Goal: Information Seeking & Learning: Learn about a topic

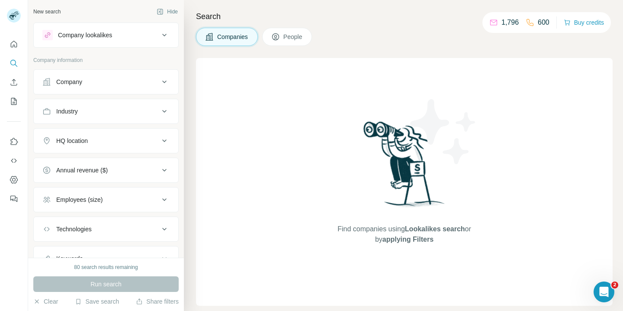
click at [281, 42] on button "People" at bounding box center [287, 37] width 50 height 18
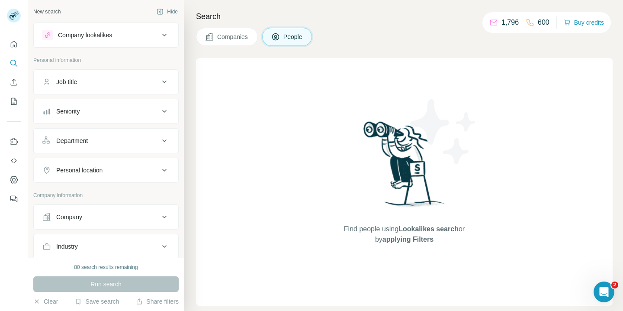
click at [246, 43] on button "Companies" at bounding box center [227, 37] width 62 height 18
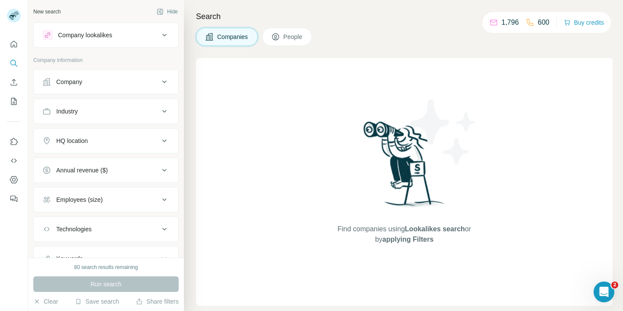
click at [151, 40] on button "Company lookalikes" at bounding box center [106, 35] width 145 height 21
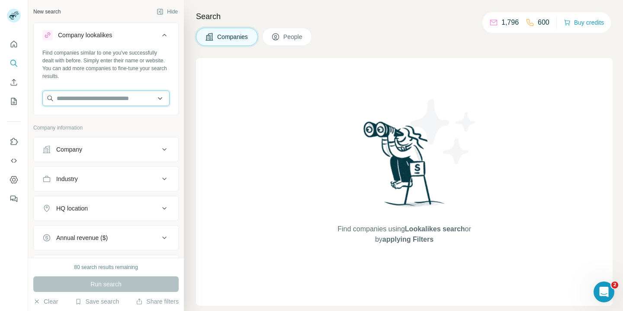
click at [102, 98] on input "text" at bounding box center [105, 98] width 127 height 16
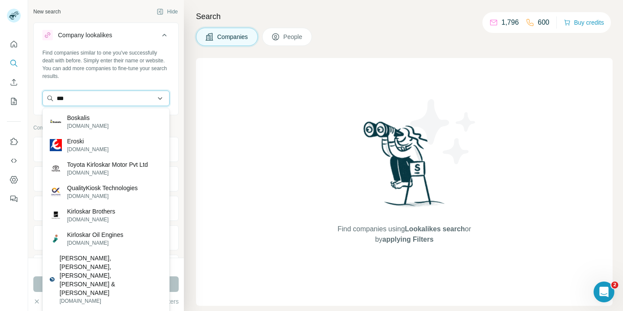
click at [100, 101] on input "***" at bounding box center [105, 98] width 127 height 16
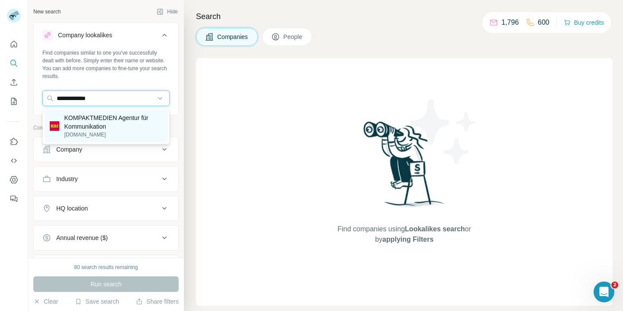
type input "**********"
click at [99, 131] on p "[DOMAIN_NAME]" at bounding box center [113, 135] width 98 height 8
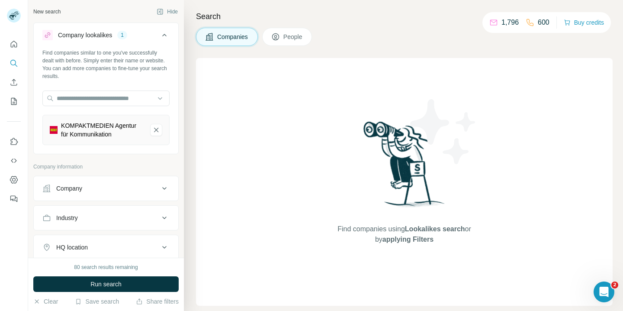
scroll to position [6, 0]
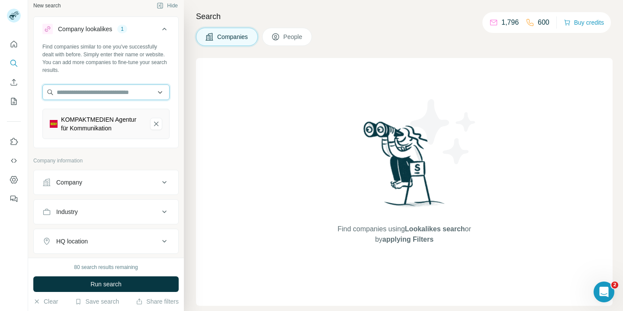
click at [116, 91] on input "text" at bounding box center [105, 92] width 127 height 16
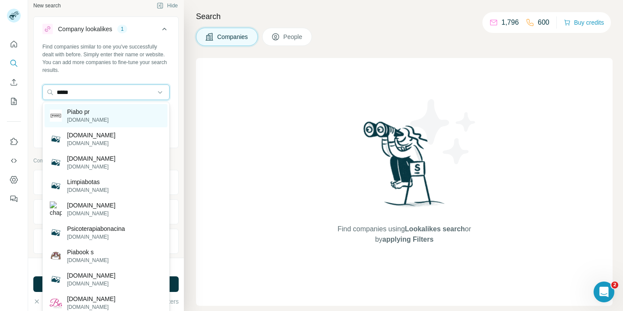
type input "*****"
click at [113, 120] on div "Piabo pr [DOMAIN_NAME]" at bounding box center [106, 115] width 123 height 23
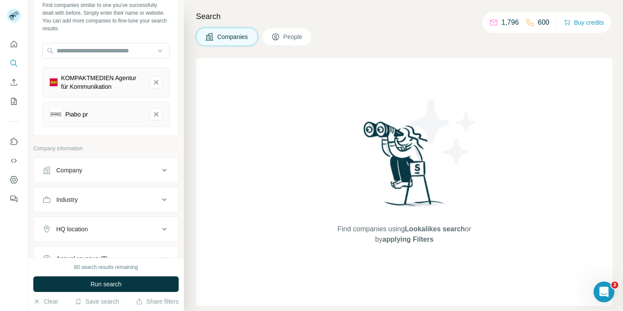
scroll to position [52, 0]
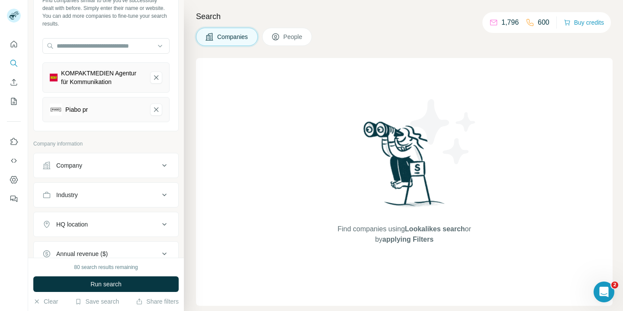
click at [94, 164] on div "Company" at bounding box center [100, 165] width 117 height 9
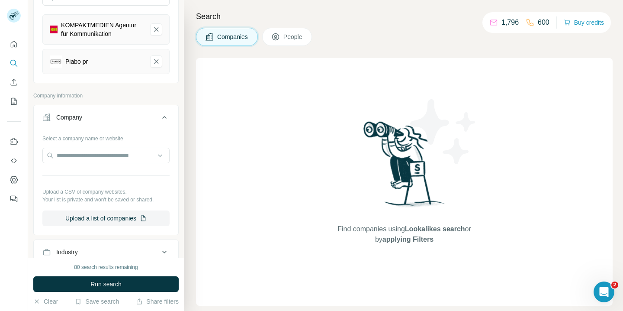
scroll to position [101, 0]
click at [135, 113] on div "Company" at bounding box center [100, 117] width 117 height 9
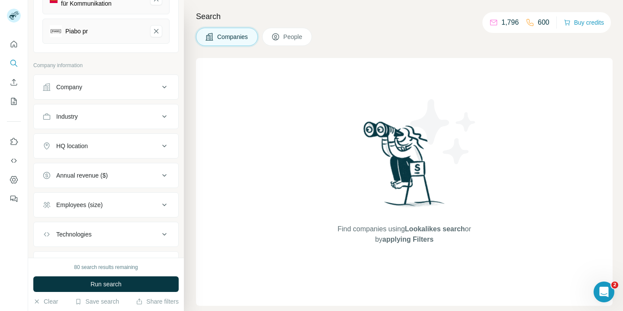
scroll to position [131, 0]
click at [119, 113] on div "Industry" at bounding box center [100, 116] width 117 height 9
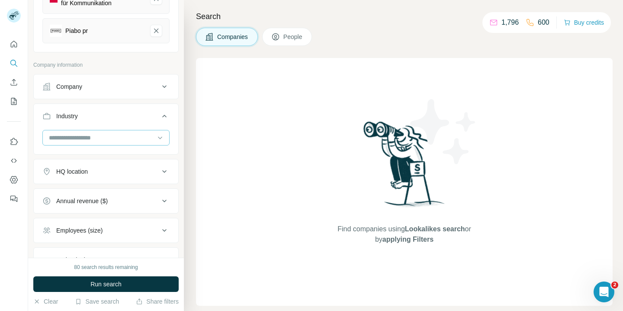
click at [91, 140] on input at bounding box center [101, 138] width 107 height 10
type input "******"
click at [89, 158] on p "Public Relations" at bounding box center [71, 157] width 43 height 9
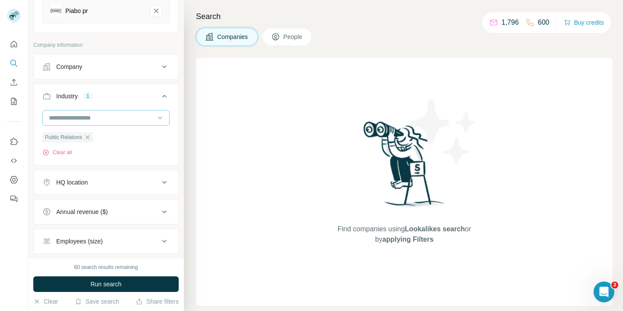
click at [104, 113] on input at bounding box center [101, 118] width 107 height 10
click at [100, 116] on input at bounding box center [101, 118] width 107 height 10
click at [98, 118] on input at bounding box center [101, 118] width 107 height 10
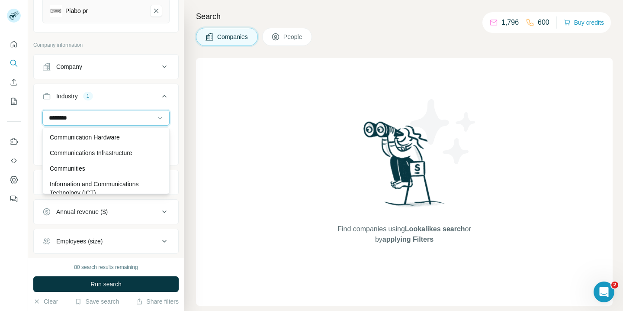
type input "*********"
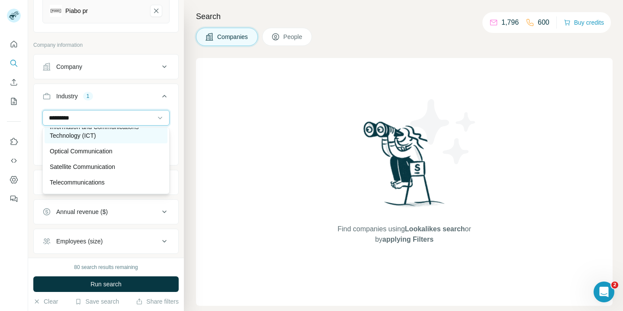
scroll to position [71, 0]
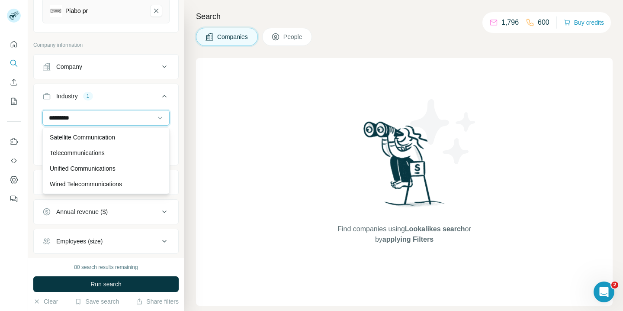
click at [91, 117] on input "*********" at bounding box center [101, 118] width 107 height 10
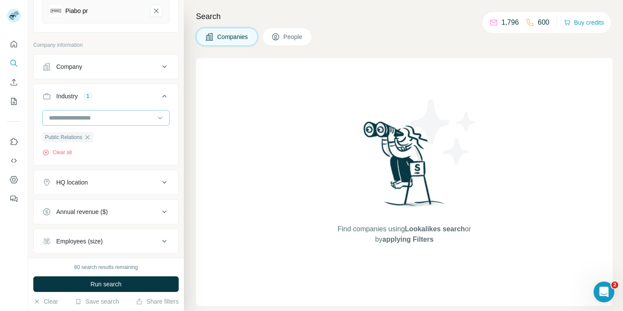
click at [91, 117] on input at bounding box center [101, 118] width 107 height 10
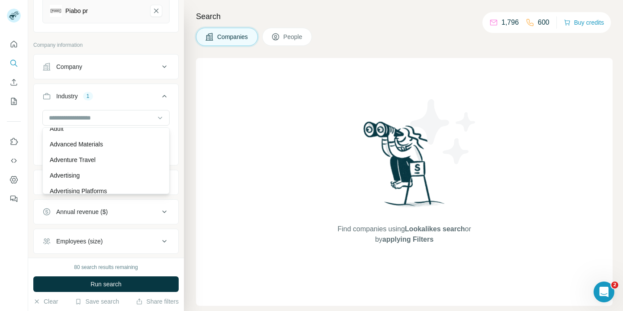
click at [190, 130] on div "Search Companies People Find companies using Lookalikes search or by applying F…" at bounding box center [403, 155] width 439 height 311
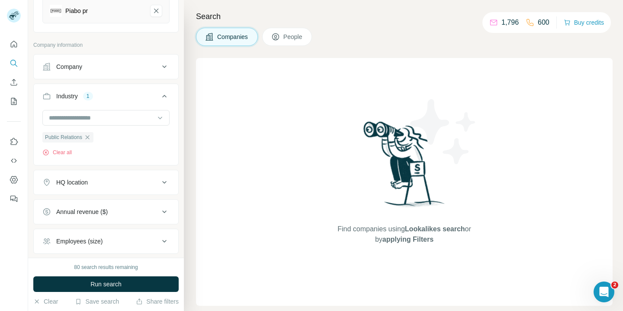
click at [95, 181] on div "HQ location" at bounding box center [100, 182] width 117 height 9
click at [92, 199] on input "text" at bounding box center [105, 204] width 127 height 16
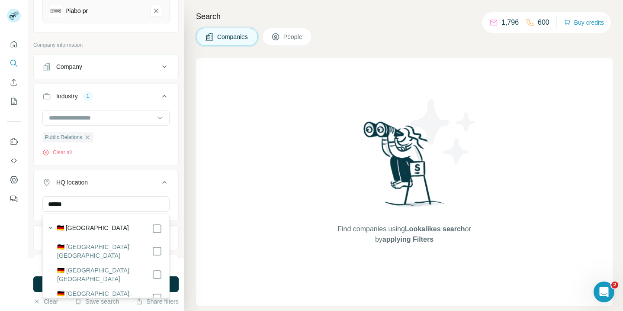
click at [96, 227] on div "🇩🇪 [GEOGRAPHIC_DATA]" at bounding box center [110, 228] width 106 height 10
click at [128, 206] on input "******" at bounding box center [105, 204] width 127 height 16
type input "***"
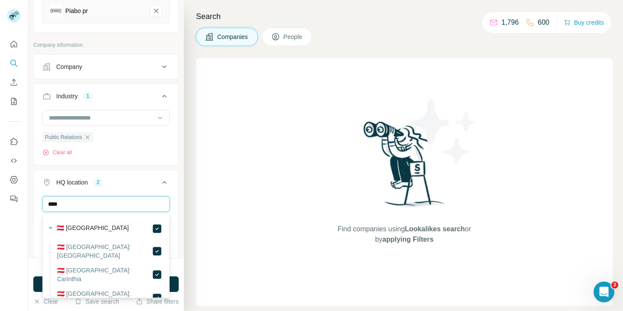
click at [109, 206] on input "****" at bounding box center [105, 204] width 127 height 16
type input "*******"
click at [193, 200] on div "Search Companies People Find companies using Lookalikes search or by applying F…" at bounding box center [403, 155] width 439 height 311
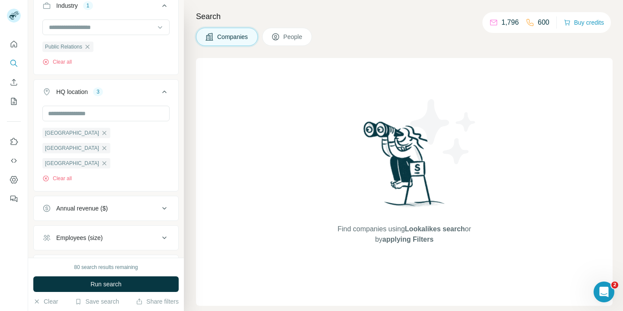
click at [103, 227] on button "Employees (size)" at bounding box center [106, 237] width 145 height 21
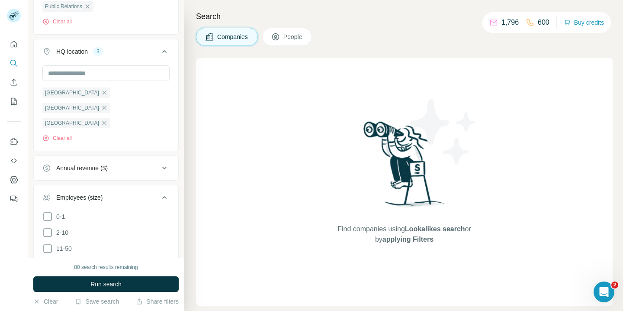
scroll to position [294, 0]
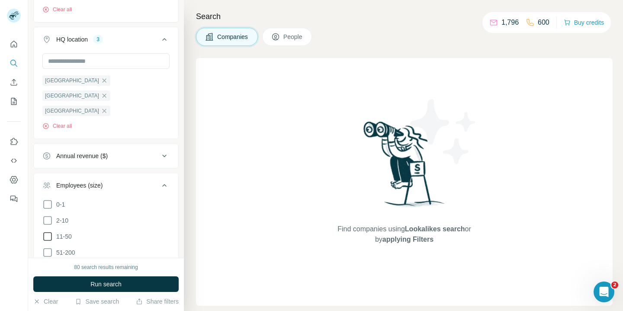
click at [50, 215] on icon at bounding box center [47, 220] width 10 height 10
click at [49, 231] on icon at bounding box center [47, 236] width 10 height 10
click at [49, 247] on icon at bounding box center [47, 252] width 10 height 10
click at [46, 216] on icon at bounding box center [47, 220] width 9 height 9
click at [45, 263] on icon at bounding box center [47, 268] width 10 height 10
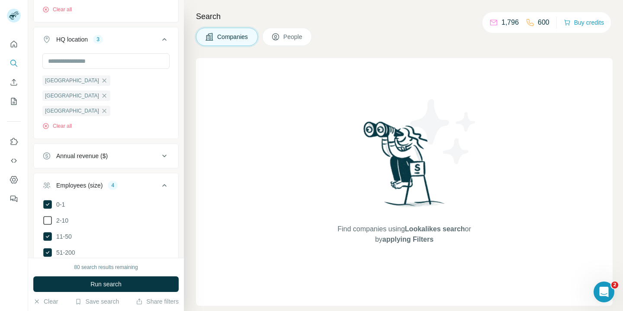
click at [45, 200] on icon at bounding box center [47, 204] width 9 height 9
click at [45, 215] on icon at bounding box center [47, 220] width 10 height 10
click at [48, 264] on icon at bounding box center [47, 268] width 9 height 9
click at [50, 264] on icon at bounding box center [47, 268] width 9 height 9
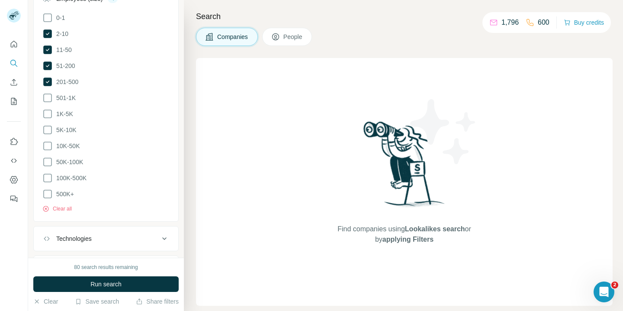
scroll to position [495, 0]
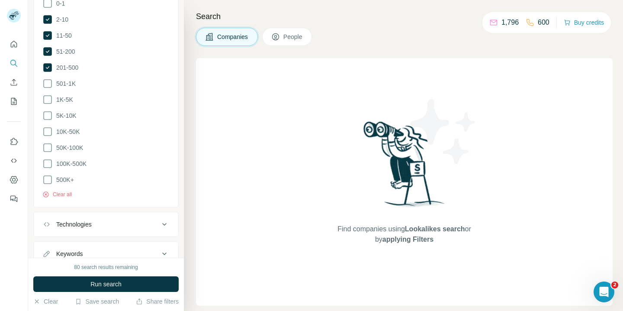
click at [135, 249] on div "Keywords" at bounding box center [100, 253] width 117 height 9
click at [114, 267] on input "text" at bounding box center [97, 275] width 110 height 16
type input "******"
click at [108, 289] on button "Run search" at bounding box center [105, 284] width 145 height 16
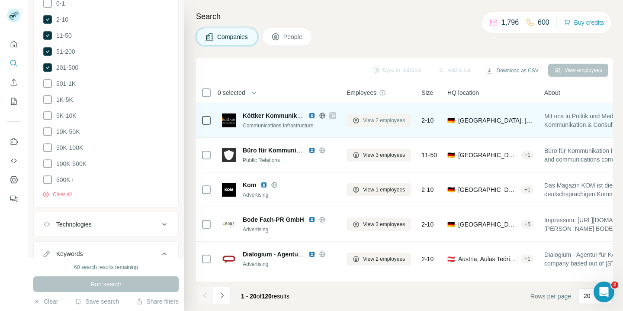
click at [376, 121] on span "View 2 employees" at bounding box center [384, 120] width 42 height 8
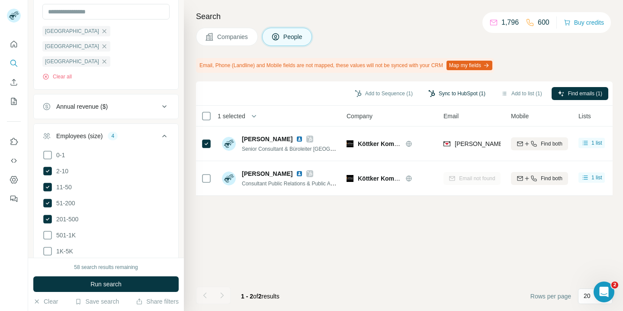
click at [466, 94] on button "Sync to HubSpot (1)" at bounding box center [456, 93] width 69 height 13
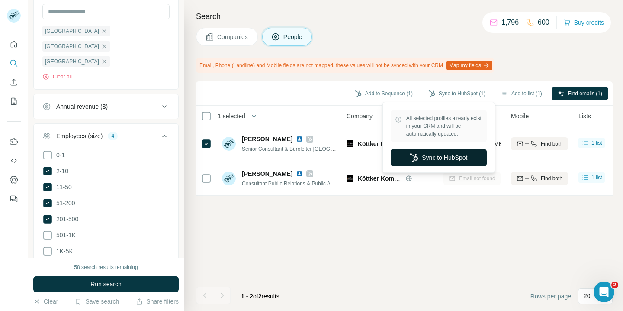
click at [453, 157] on button "Sync to HubSpot" at bounding box center [439, 157] width 96 height 17
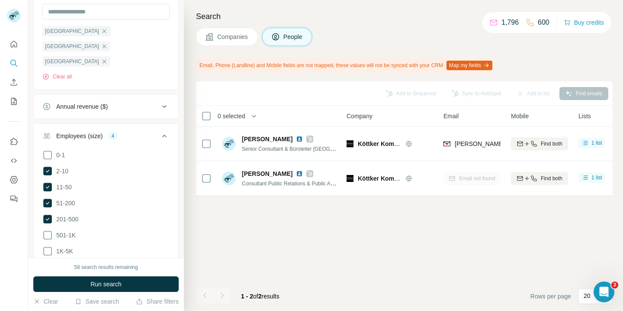
click at [242, 36] on span "Companies" at bounding box center [233, 36] width 32 height 9
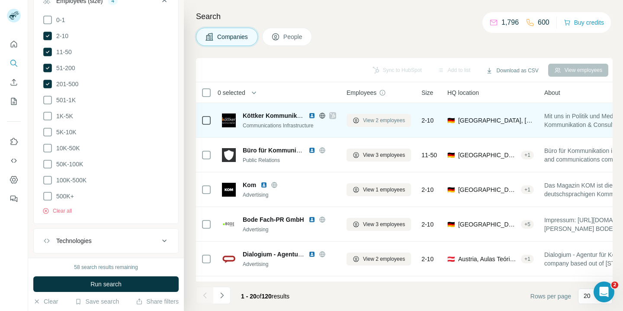
click at [390, 122] on span "View 2 employees" at bounding box center [384, 120] width 42 height 8
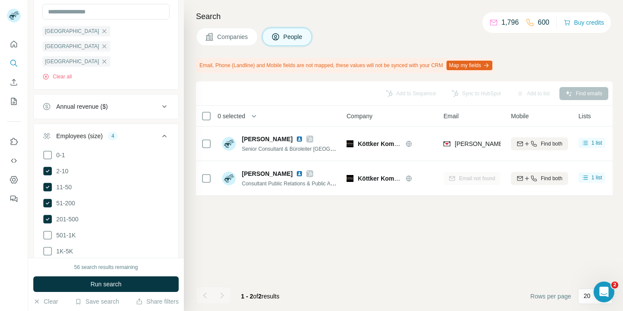
click at [231, 39] on span "Companies" at bounding box center [233, 36] width 32 height 9
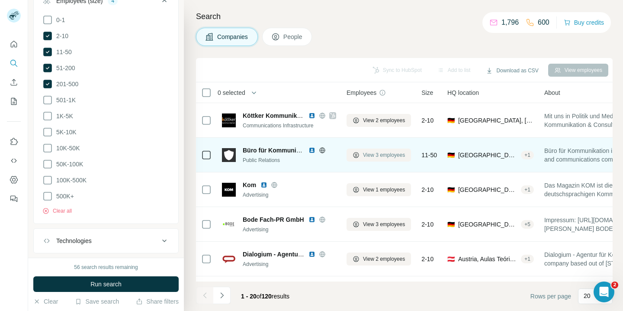
click at [378, 155] on span "View 3 employees" at bounding box center [384, 155] width 42 height 8
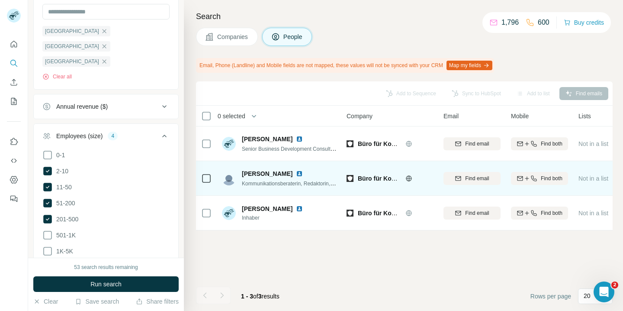
scroll to position [0, 11]
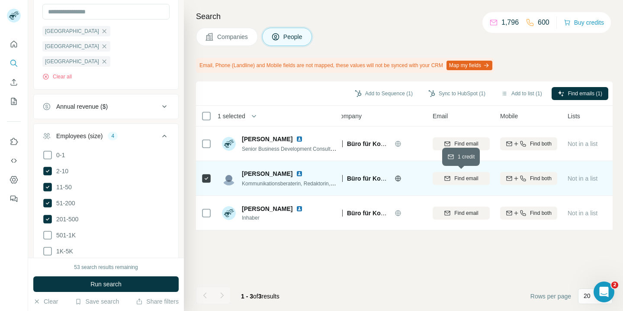
click at [476, 177] on span "Find email" at bounding box center [466, 178] width 24 height 8
click at [446, 91] on button "Sync to HubSpot (1)" at bounding box center [456, 93] width 69 height 13
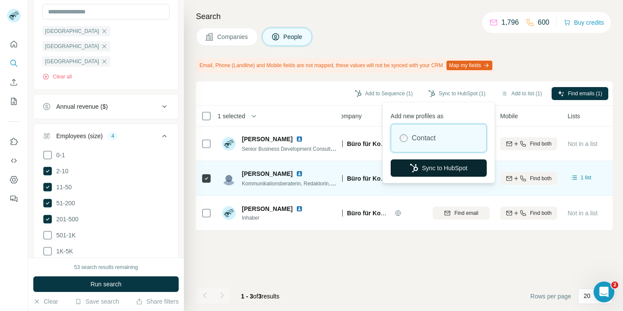
click at [426, 167] on button "Sync to HubSpot" at bounding box center [439, 167] width 96 height 17
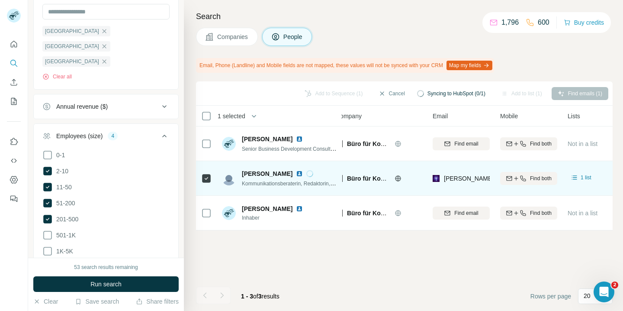
click at [241, 36] on span "Companies" at bounding box center [233, 36] width 32 height 9
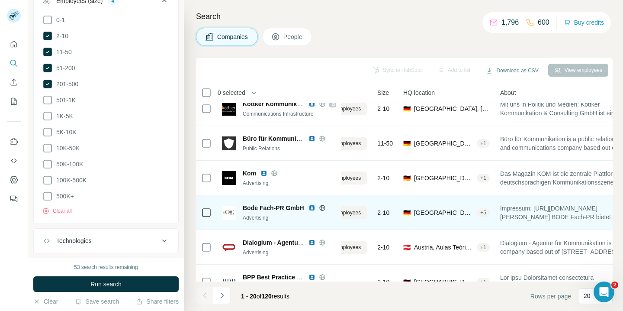
scroll to position [12, 0]
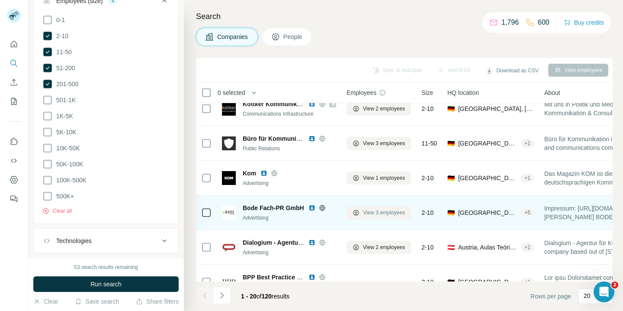
click at [389, 214] on span "View 3 employees" at bounding box center [384, 213] width 42 height 8
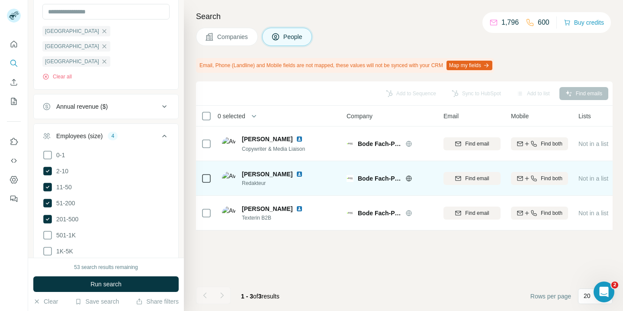
scroll to position [0, 0]
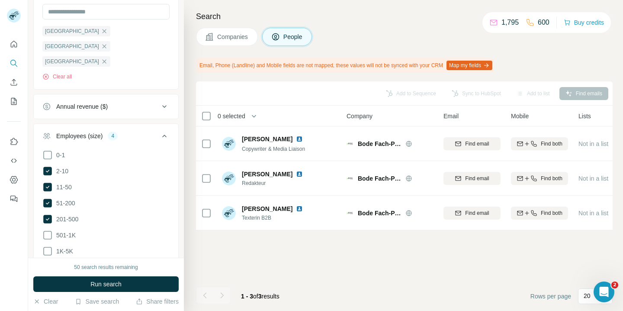
click at [236, 29] on button "Companies" at bounding box center [227, 37] width 62 height 18
click at [236, 33] on span "Companies" at bounding box center [233, 36] width 32 height 9
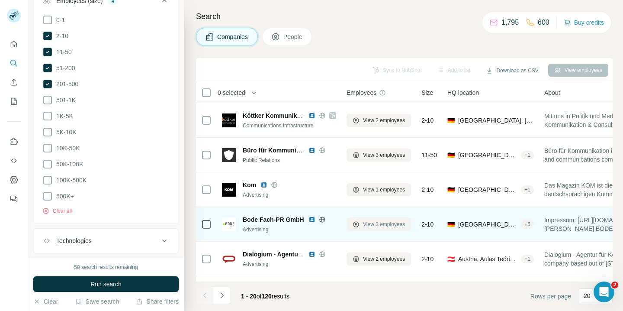
click at [381, 226] on span "View 3 employees" at bounding box center [384, 224] width 42 height 8
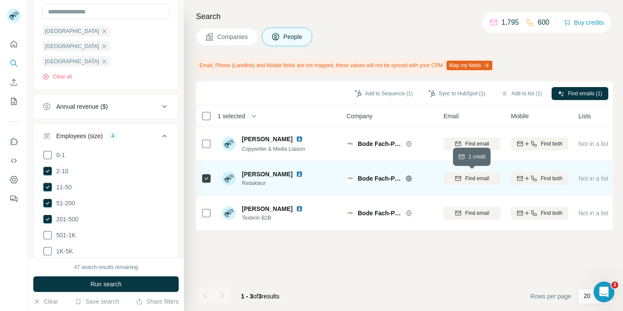
click at [481, 179] on span "Find email" at bounding box center [477, 178] width 24 height 8
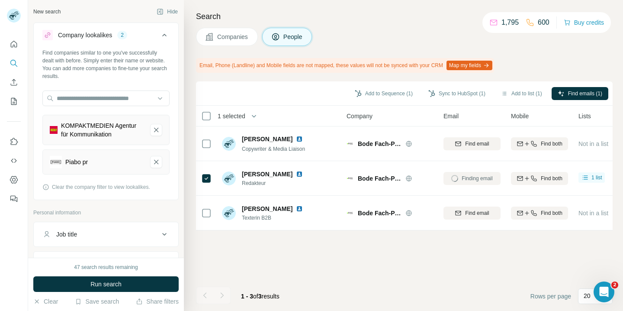
scroll to position [71, 0]
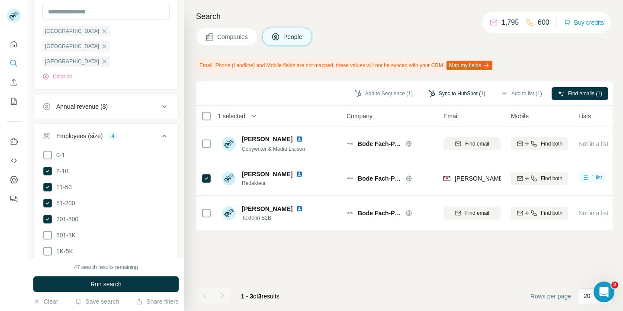
click at [446, 92] on button "Sync to HubSpot (1)" at bounding box center [456, 93] width 69 height 13
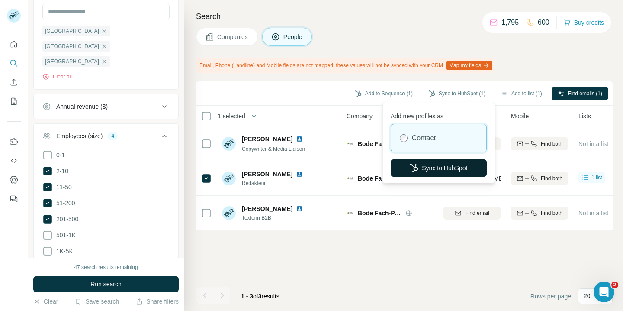
click at [439, 170] on button "Sync to HubSpot" at bounding box center [439, 167] width 96 height 17
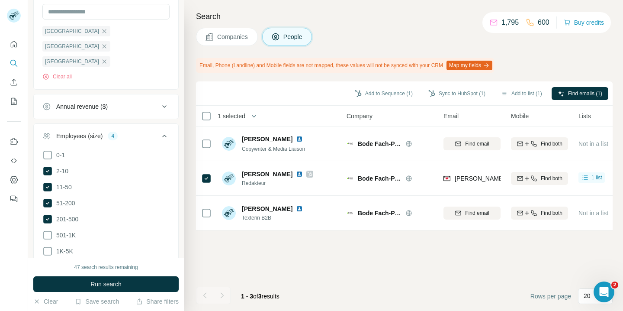
click at [242, 33] on span "Companies" at bounding box center [233, 36] width 32 height 9
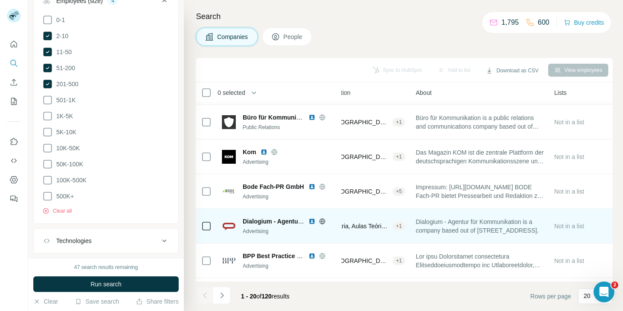
scroll to position [33, 0]
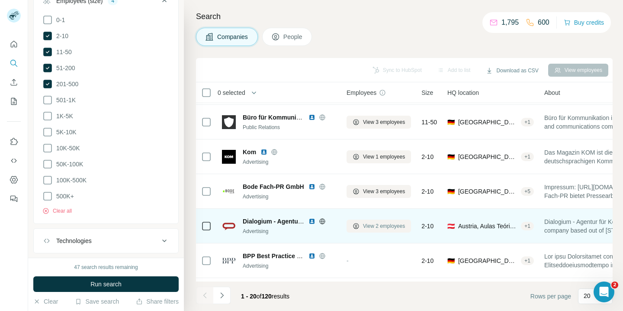
click at [371, 225] on span "View 2 employees" at bounding box center [384, 226] width 42 height 8
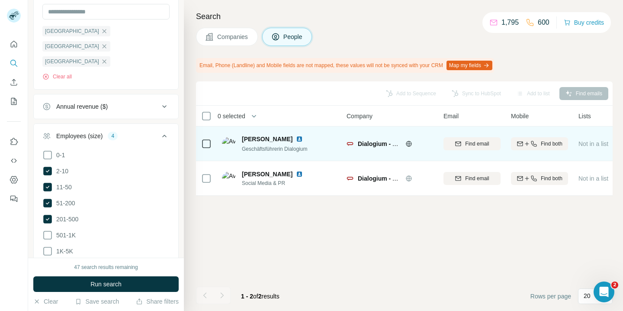
scroll to position [0, 0]
click at [474, 144] on span "Find email" at bounding box center [477, 144] width 24 height 8
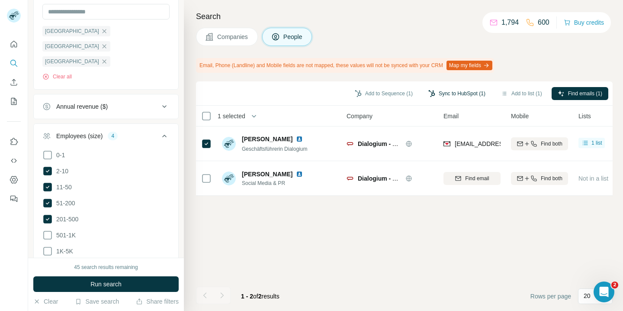
click at [469, 93] on button "Sync to HubSpot (1)" at bounding box center [456, 93] width 69 height 13
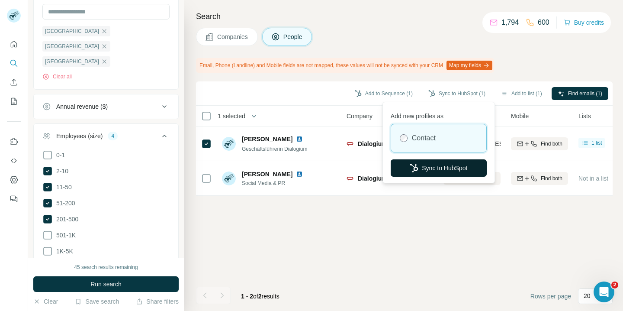
click at [464, 165] on button "Sync to HubSpot" at bounding box center [439, 167] width 96 height 17
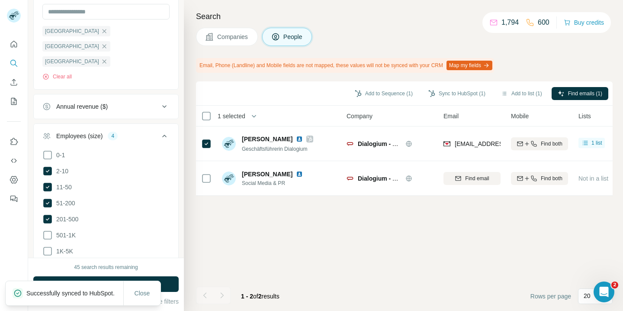
click at [232, 36] on span "Companies" at bounding box center [233, 36] width 32 height 9
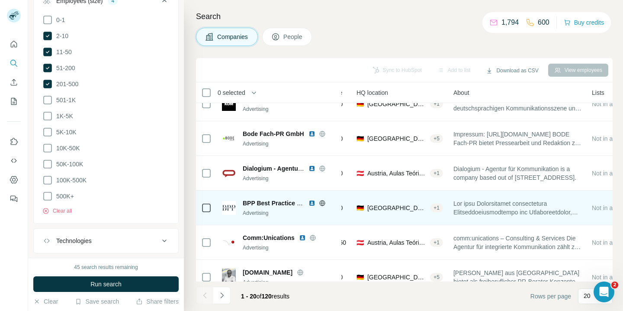
scroll to position [86, 0]
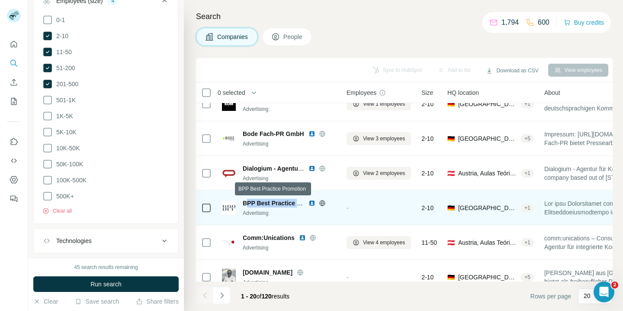
drag, startPoint x: 245, startPoint y: 201, endPoint x: 302, endPoint y: 201, distance: 57.1
click at [302, 201] on span "BPP Best Practice Promotion" at bounding box center [285, 202] width 84 height 7
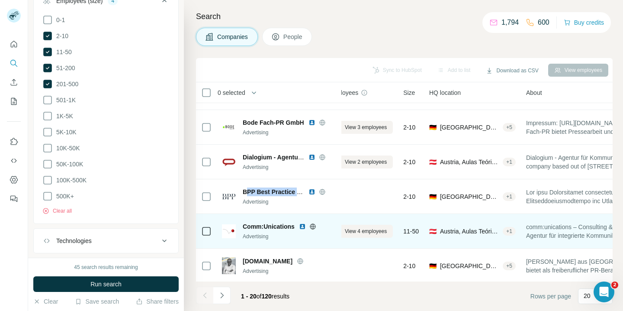
scroll to position [97, 20]
click at [356, 229] on span "View 4 employees" at bounding box center [364, 231] width 42 height 8
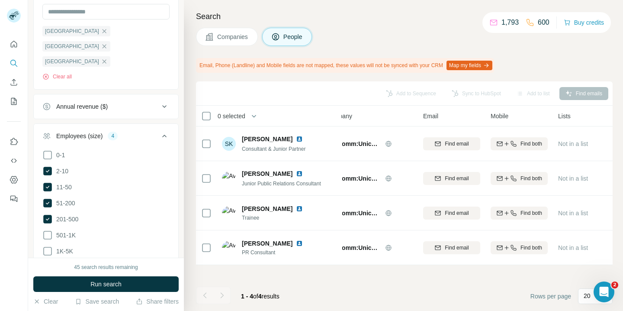
scroll to position [0, 20]
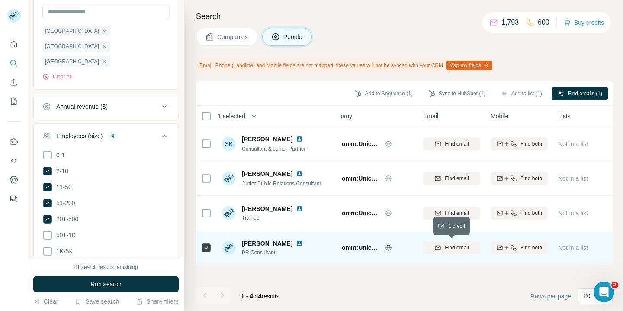
click at [445, 248] on span "Find email" at bounding box center [457, 248] width 24 height 8
click at [449, 92] on button "Sync to HubSpot (1)" at bounding box center [456, 93] width 69 height 13
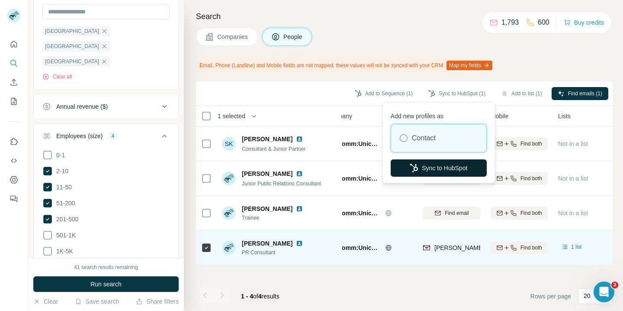
click at [421, 169] on button "Sync to HubSpot" at bounding box center [439, 167] width 96 height 17
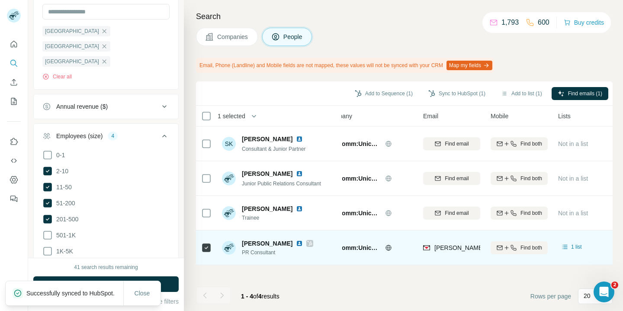
click at [238, 37] on span "Companies" at bounding box center [233, 36] width 32 height 9
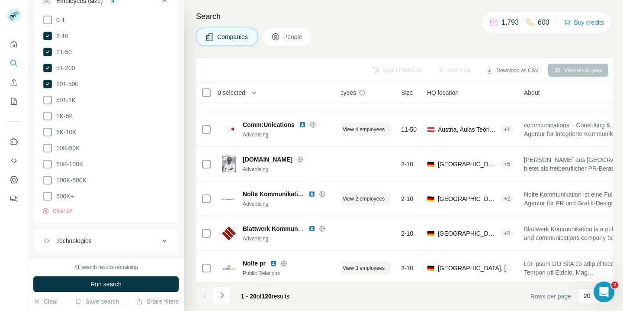
scroll to position [201, 20]
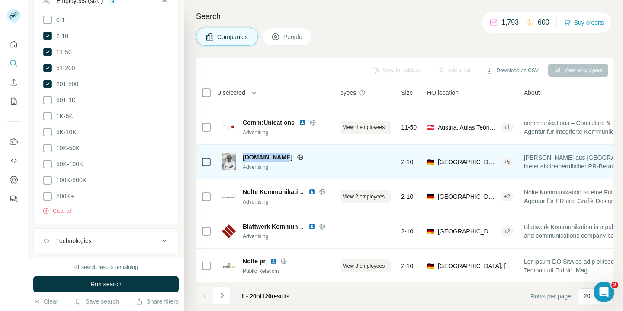
drag, startPoint x: 242, startPoint y: 157, endPoint x: 278, endPoint y: 156, distance: 36.4
click at [278, 156] on div "roasie-pr.de Advertising" at bounding box center [279, 162] width 114 height 18
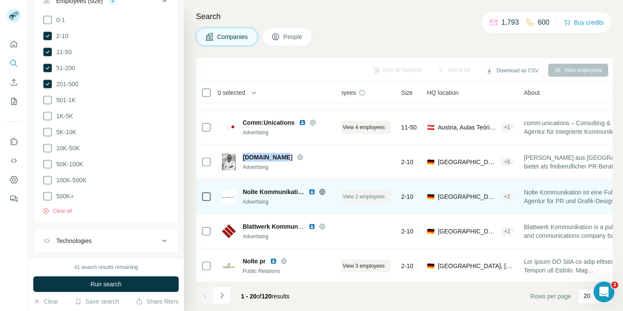
click at [359, 194] on span "View 2 employees" at bounding box center [364, 197] width 42 height 8
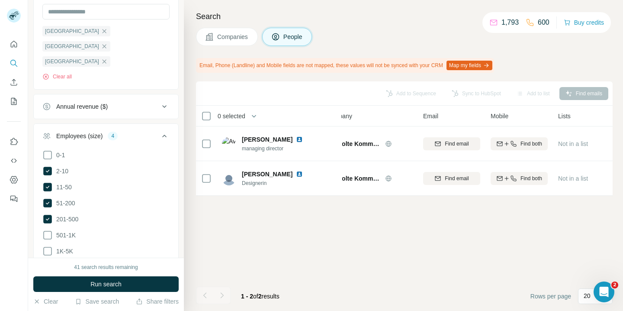
scroll to position [0, 20]
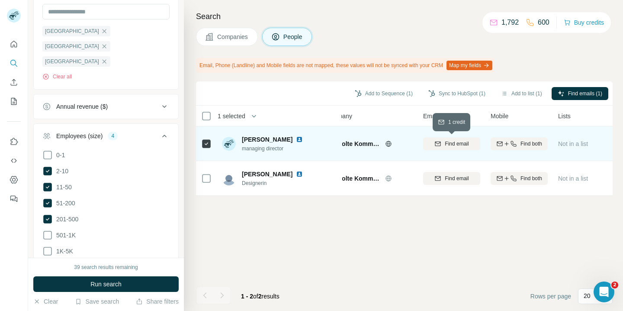
click at [442, 141] on div "Find email" at bounding box center [451, 144] width 57 height 8
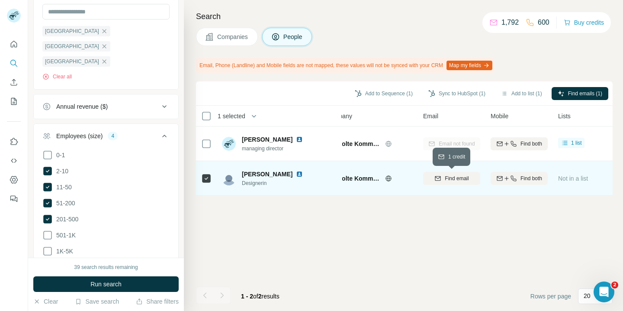
click at [460, 181] on span "Find email" at bounding box center [457, 178] width 24 height 8
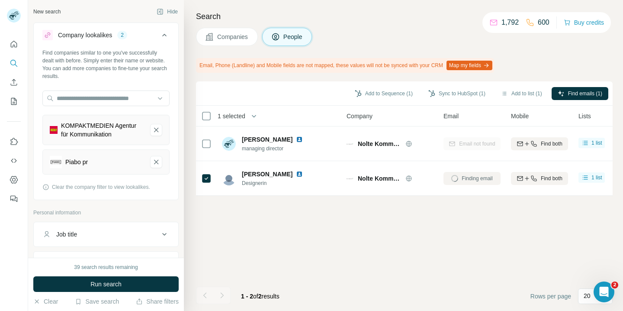
scroll to position [71, 0]
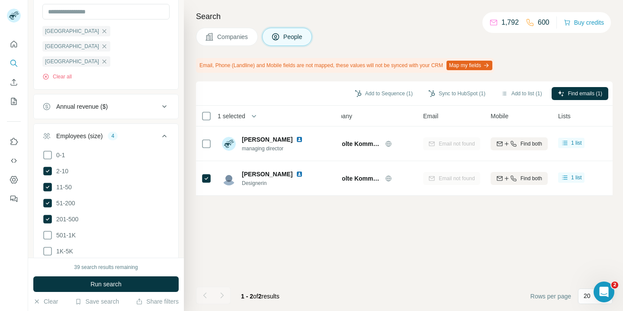
click at [229, 37] on span "Companies" at bounding box center [233, 36] width 32 height 9
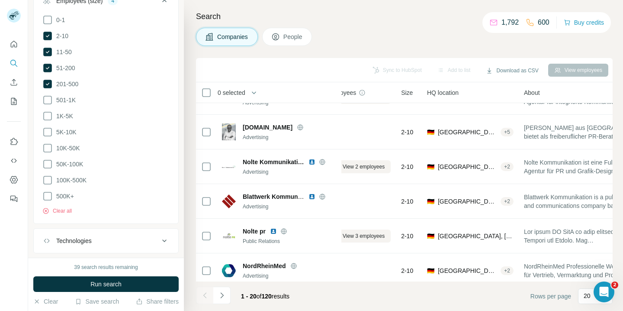
scroll to position [241, 20]
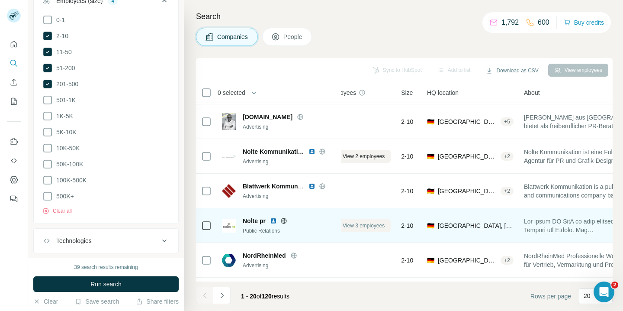
click at [364, 225] on span "View 3 employees" at bounding box center [364, 226] width 42 height 8
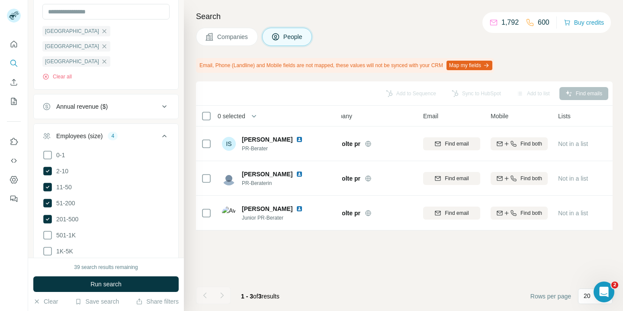
scroll to position [0, 20]
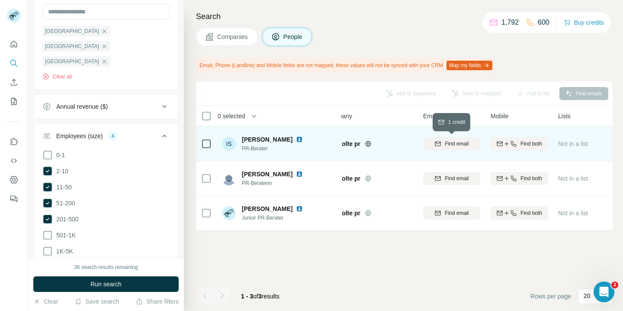
click at [456, 138] on button "Find email" at bounding box center [451, 143] width 57 height 13
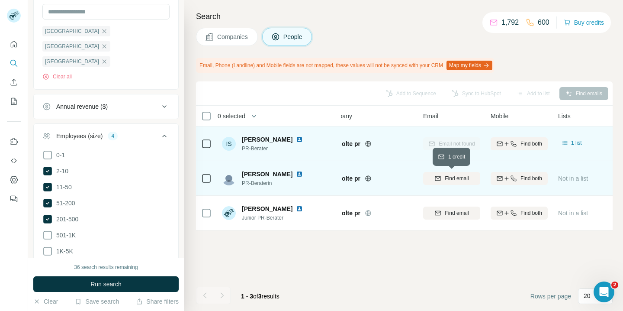
click at [450, 181] on span "Find email" at bounding box center [457, 178] width 24 height 8
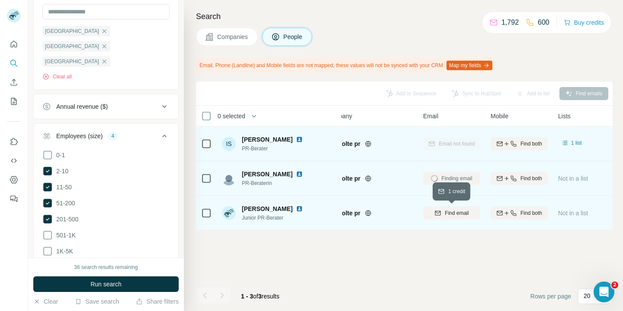
click at [450, 214] on span "Find email" at bounding box center [457, 213] width 24 height 8
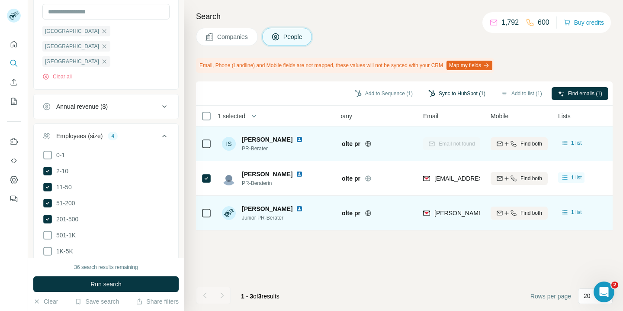
click at [445, 93] on button "Sync to HubSpot (1)" at bounding box center [456, 93] width 69 height 13
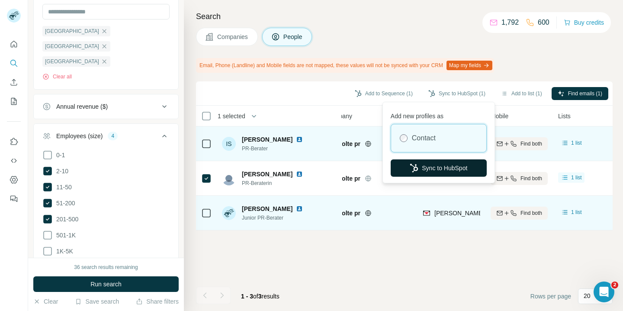
click at [461, 167] on button "Sync to HubSpot" at bounding box center [439, 167] width 96 height 17
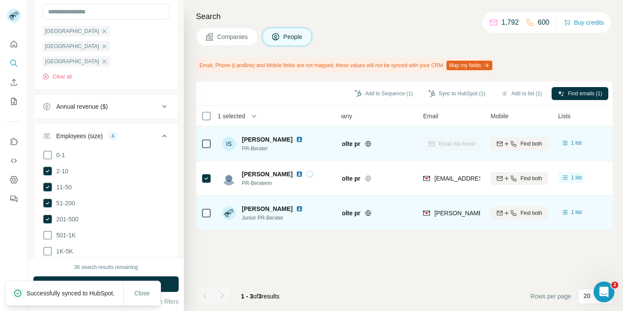
click at [243, 33] on span "Companies" at bounding box center [233, 36] width 32 height 9
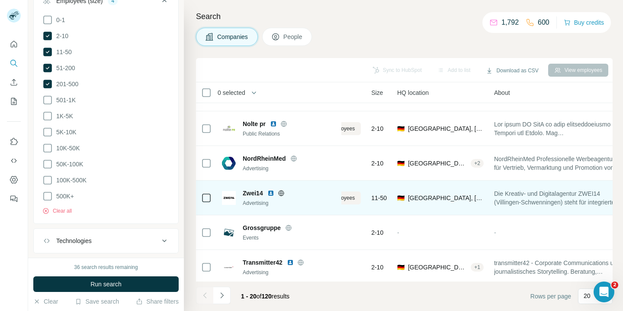
scroll to position [338, 0]
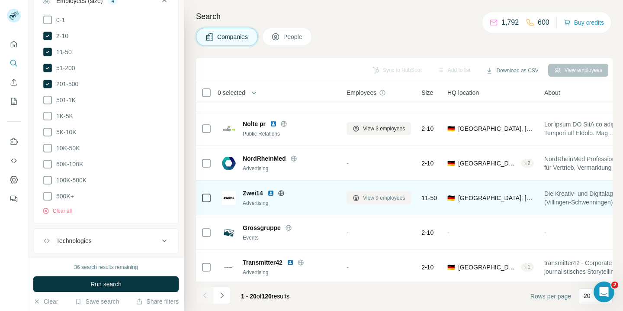
click at [387, 203] on button "View 9 employees" at bounding box center [379, 197] width 64 height 13
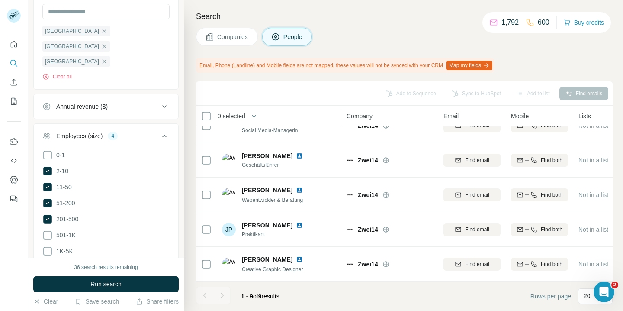
scroll to position [157, 0]
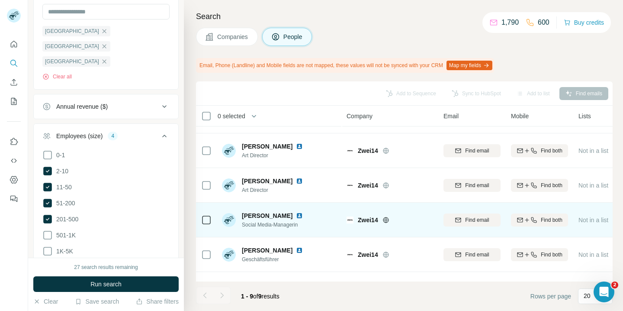
scroll to position [81, 0]
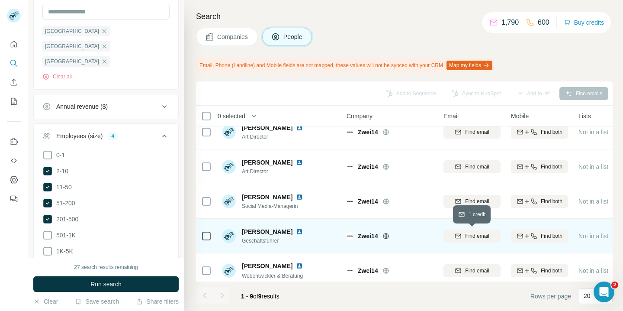
click at [487, 240] on button "Find email" at bounding box center [472, 235] width 57 height 13
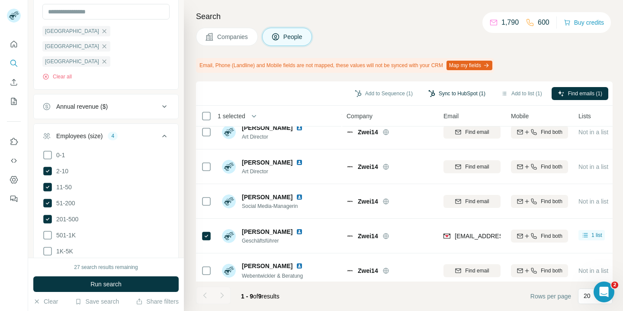
click at [444, 94] on button "Sync to HubSpot (1)" at bounding box center [456, 93] width 69 height 13
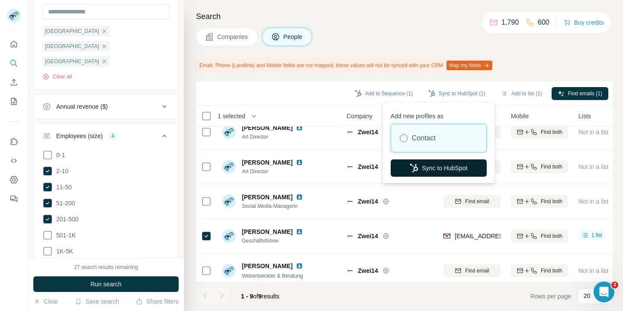
click at [420, 170] on button "Sync to HubSpot" at bounding box center [439, 167] width 96 height 17
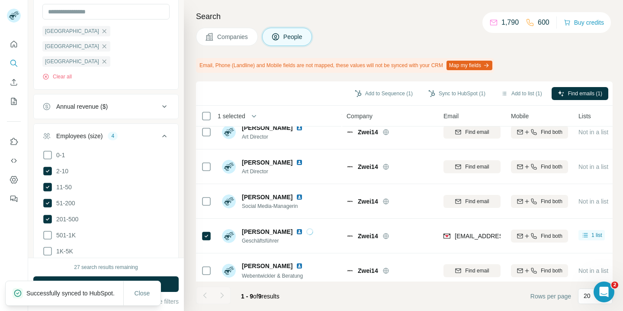
click at [236, 37] on span "Companies" at bounding box center [233, 36] width 32 height 9
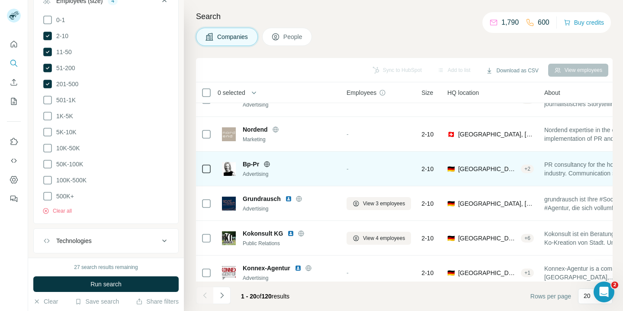
scroll to position [506, 0]
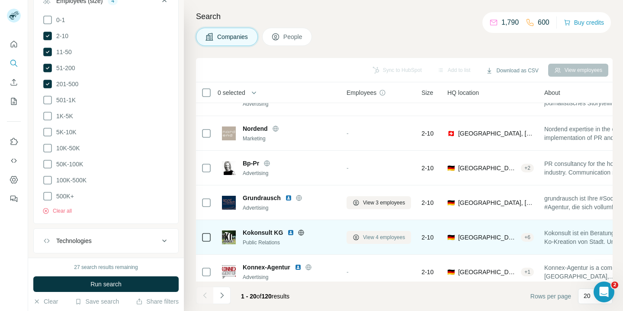
click at [383, 237] on span "View 4 employees" at bounding box center [384, 237] width 42 height 8
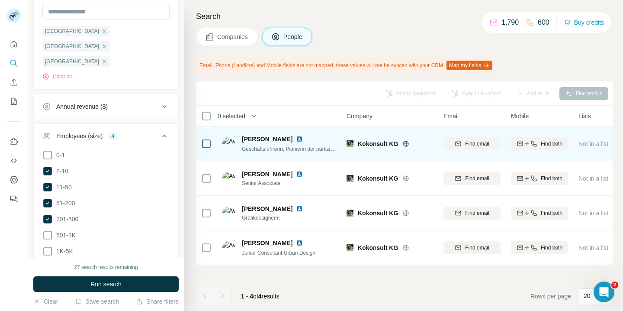
scroll to position [0, 0]
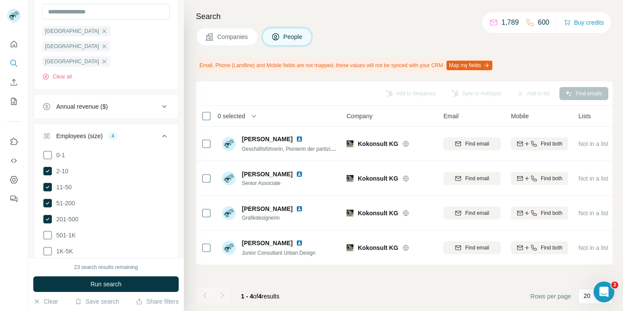
click at [241, 35] on span "Companies" at bounding box center [233, 36] width 32 height 9
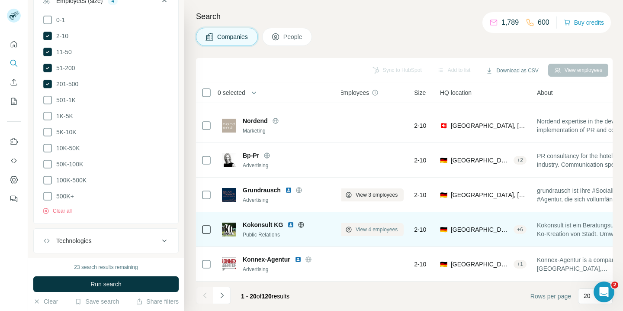
scroll to position [514, 0]
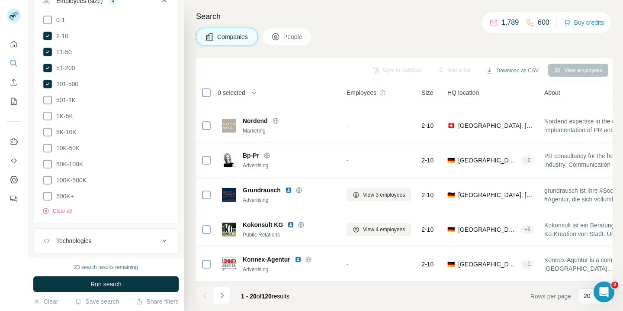
click at [222, 297] on icon "Navigate to next page" at bounding box center [222, 295] width 9 height 9
click at [220, 296] on div at bounding box center [221, 294] width 17 height 17
click at [254, 296] on span "1 - 20" at bounding box center [249, 296] width 16 height 7
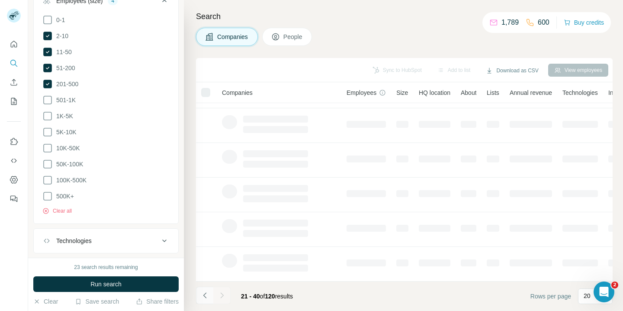
click at [300, 296] on div "21 - 40 of 120 results" at bounding box center [267, 295] width 66 height 19
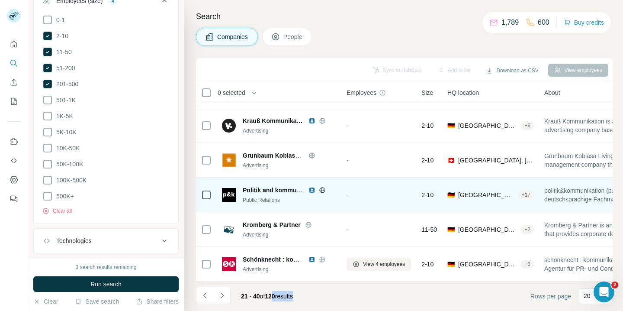
click at [345, 38] on div "Companies People" at bounding box center [404, 37] width 417 height 18
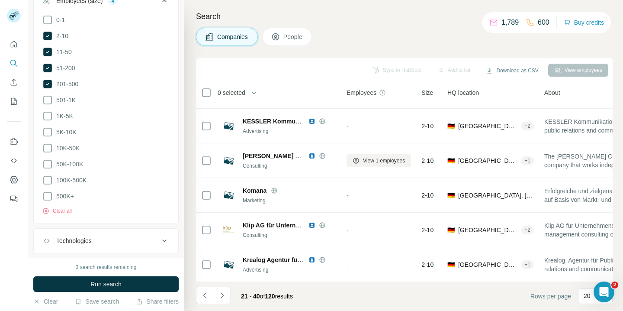
scroll to position [0, 0]
